Goal: Find specific page/section

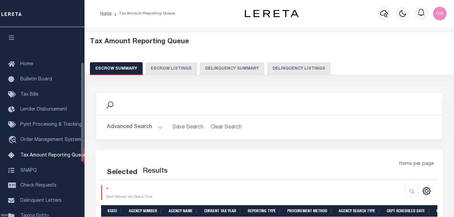
select select "100"
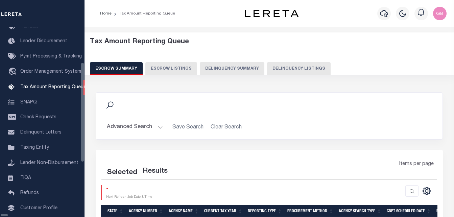
select select "100"
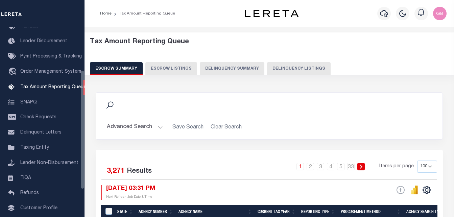
click at [267, 66] on button "Delinquency Listings" at bounding box center [299, 68] width 64 height 13
select select "100"
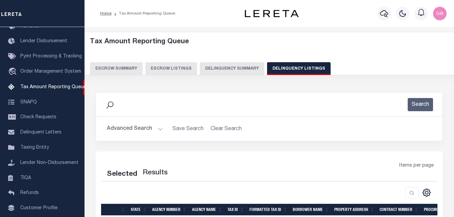
select select "100"
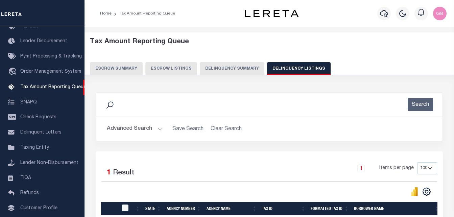
click at [158, 130] on button "Advanced Search" at bounding box center [135, 128] width 56 height 13
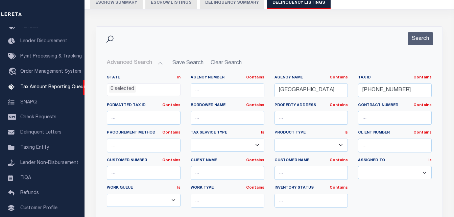
scroll to position [68, 0]
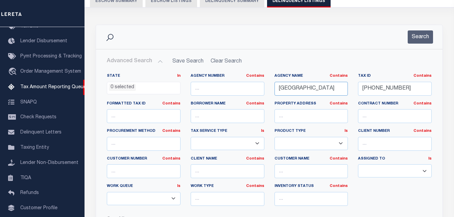
click at [294, 88] on input "[GEOGRAPHIC_DATA]" at bounding box center [312, 89] width 74 height 14
click at [372, 86] on input "[PHONE_NUMBER]" at bounding box center [395, 89] width 74 height 14
paste input "E10-02-0030"
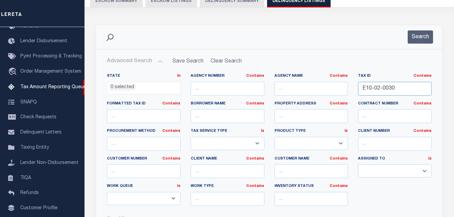
type input "E10-02-0030"
click at [424, 39] on button "Search" at bounding box center [420, 36] width 25 height 13
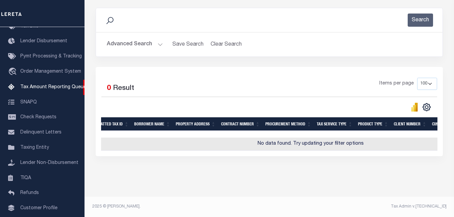
scroll to position [0, 144]
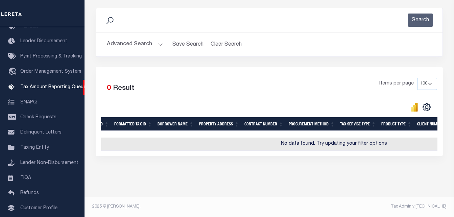
click at [160, 40] on button "Advanced Search" at bounding box center [135, 44] width 56 height 13
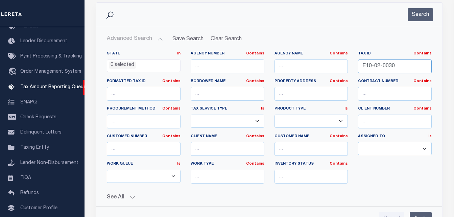
click at [393, 67] on input "E10-02-0030" at bounding box center [395, 67] width 74 height 14
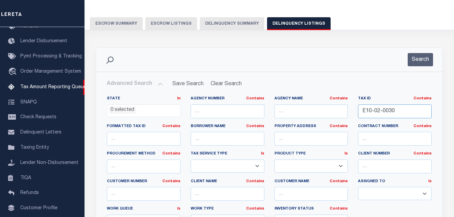
scroll to position [22, 0]
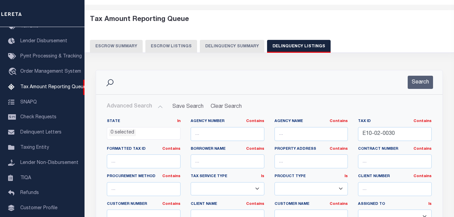
click at [157, 105] on button "Advanced Search" at bounding box center [135, 106] width 56 height 13
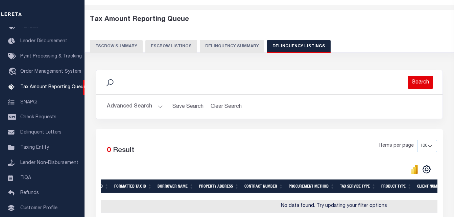
click at [419, 81] on button "Search" at bounding box center [420, 82] width 25 height 13
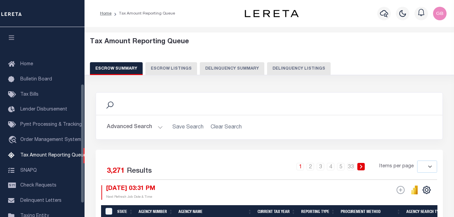
select select
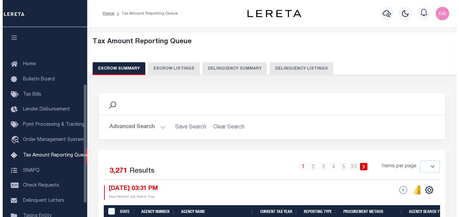
scroll to position [91, 0]
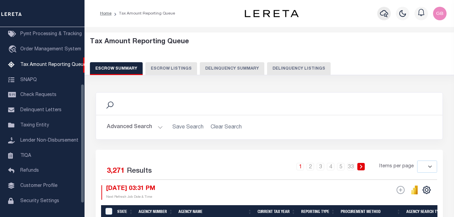
click at [386, 12] on icon "button" at bounding box center [384, 13] width 8 height 7
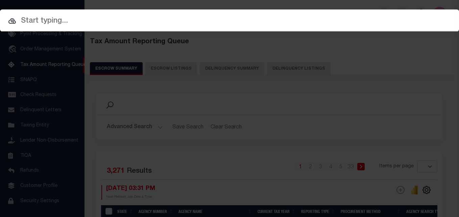
click at [154, 24] on input "text" at bounding box center [229, 21] width 459 height 12
paste input "E10-02-0030"
type input "E10-02-0030"
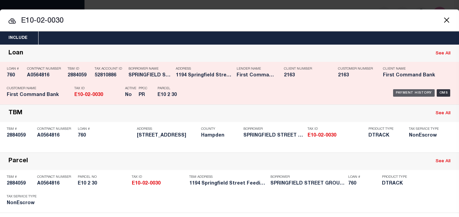
click at [397, 91] on div "Payment History" at bounding box center [414, 92] width 42 height 7
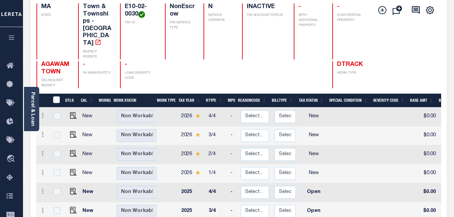
scroll to position [68, 0]
